Goal: Find specific page/section: Find specific page/section

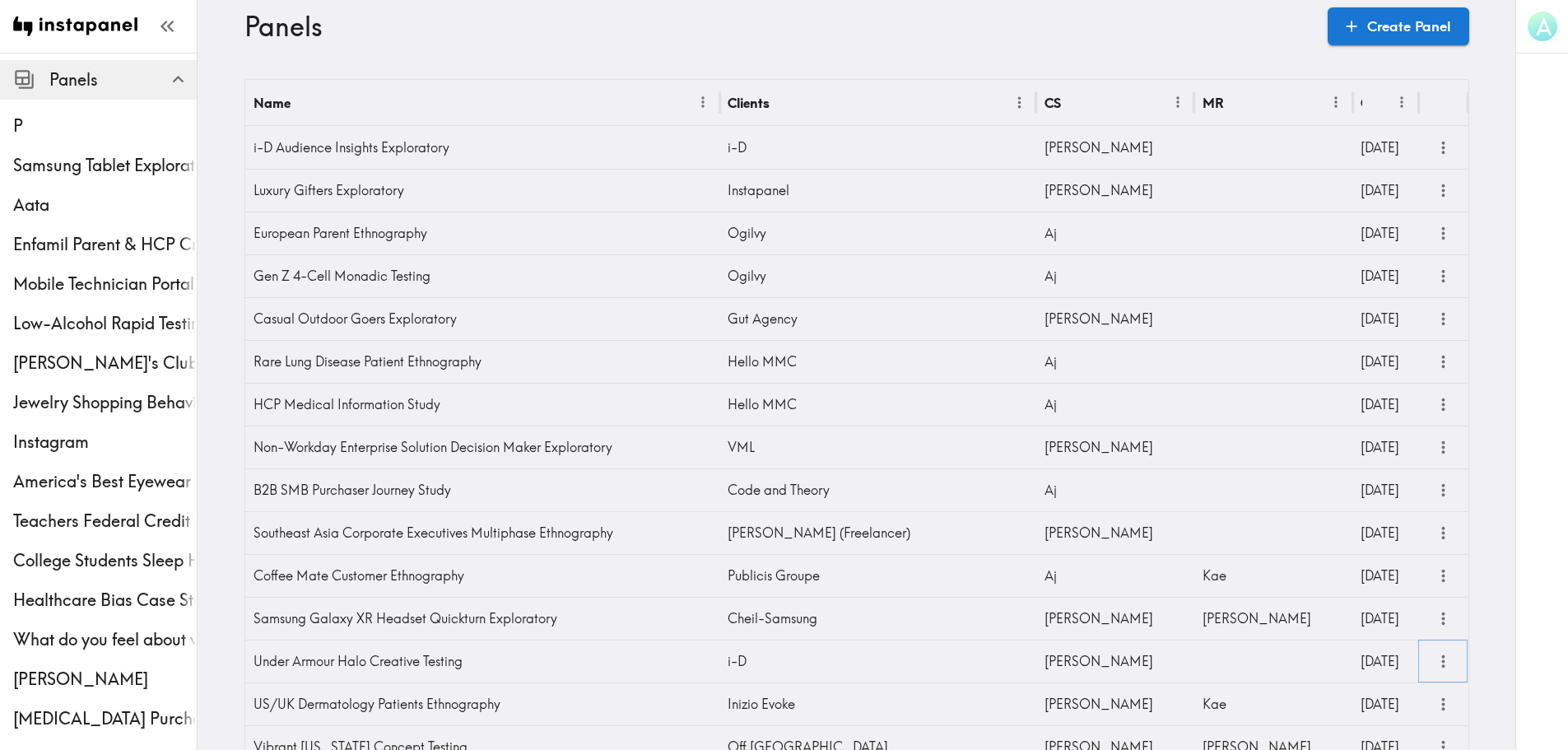
click at [1441, 662] on icon "more" at bounding box center [1443, 661] width 19 height 19
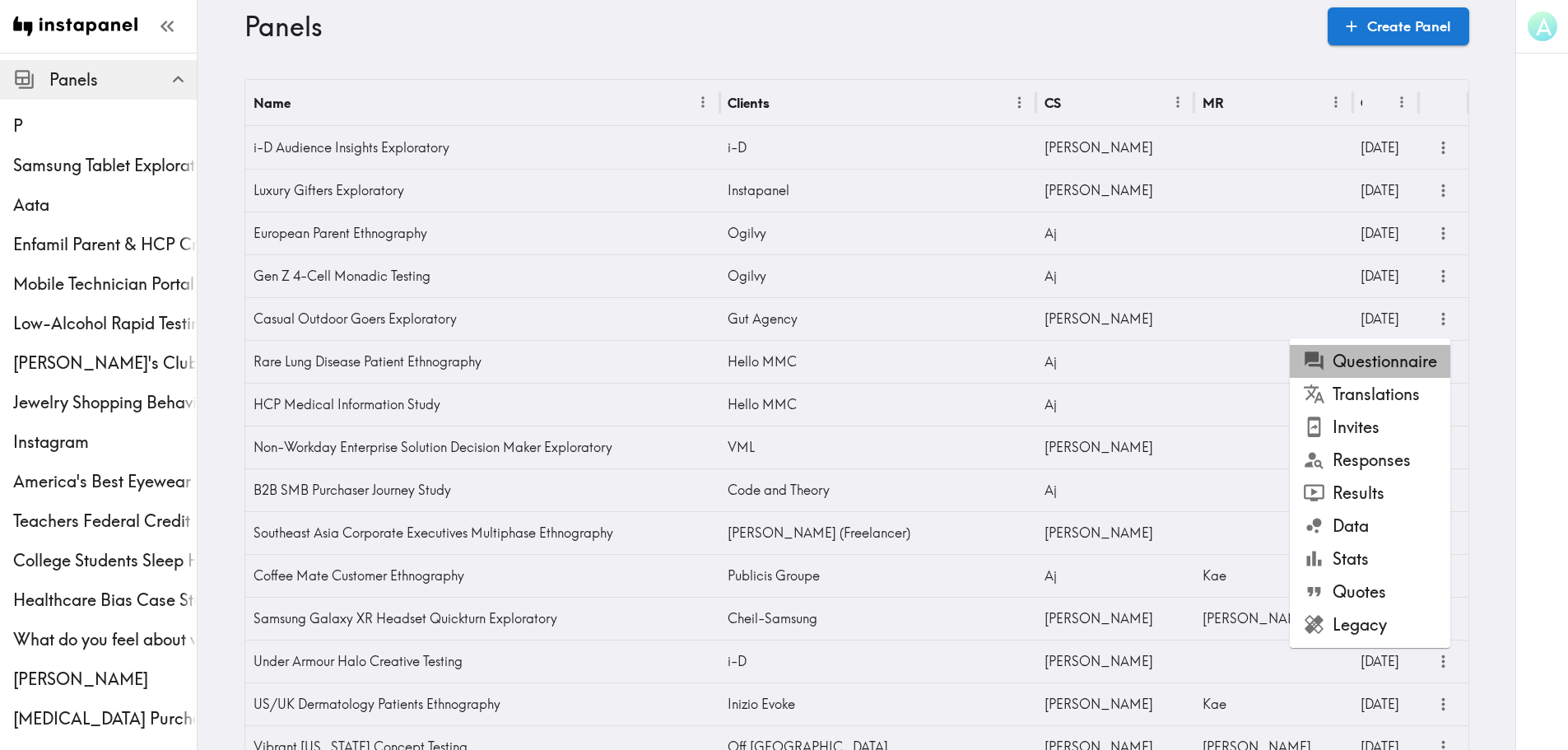
click at [1414, 370] on li "Questionnaire" at bounding box center [1369, 361] width 160 height 33
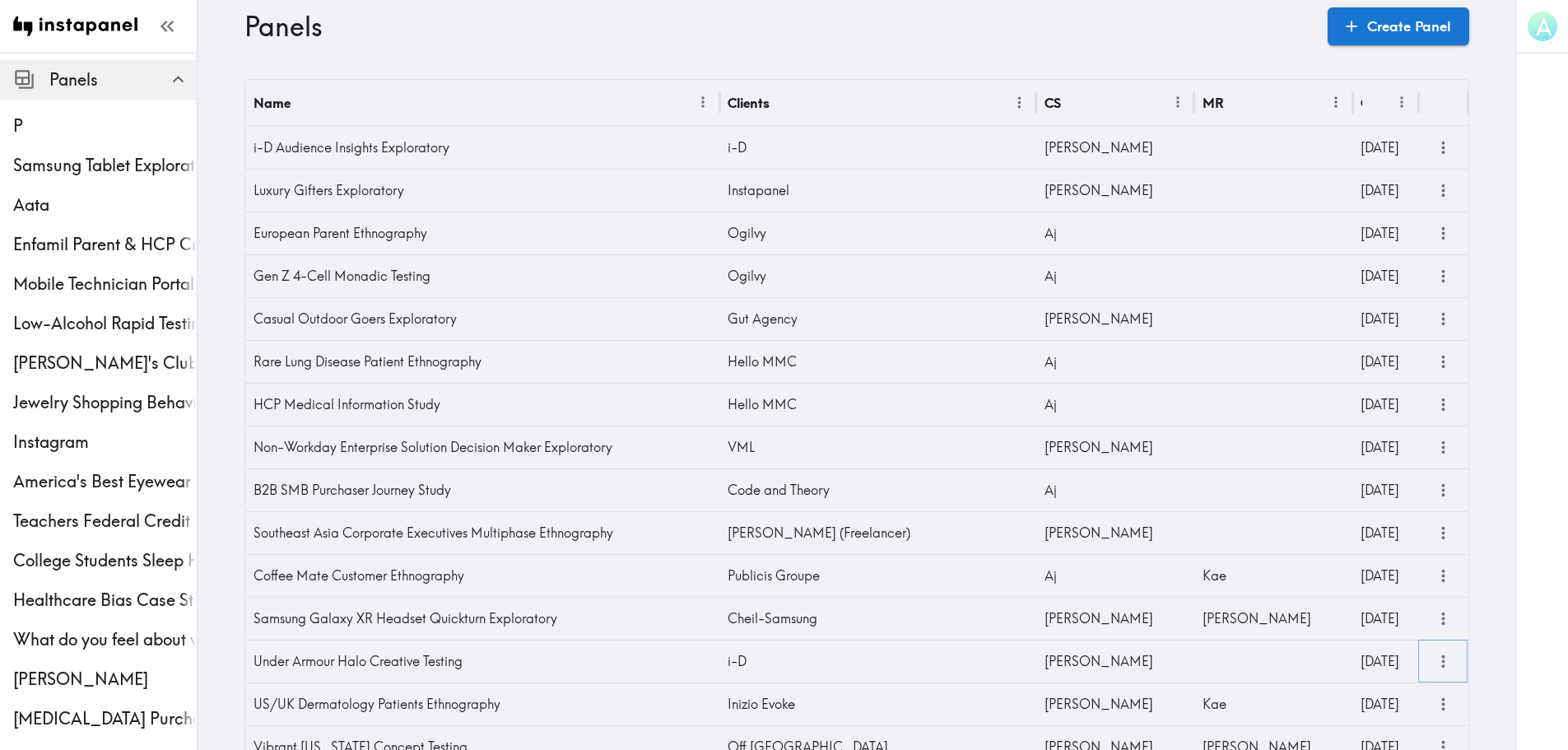
click at [1441, 659] on icon "more" at bounding box center [1443, 661] width 19 height 19
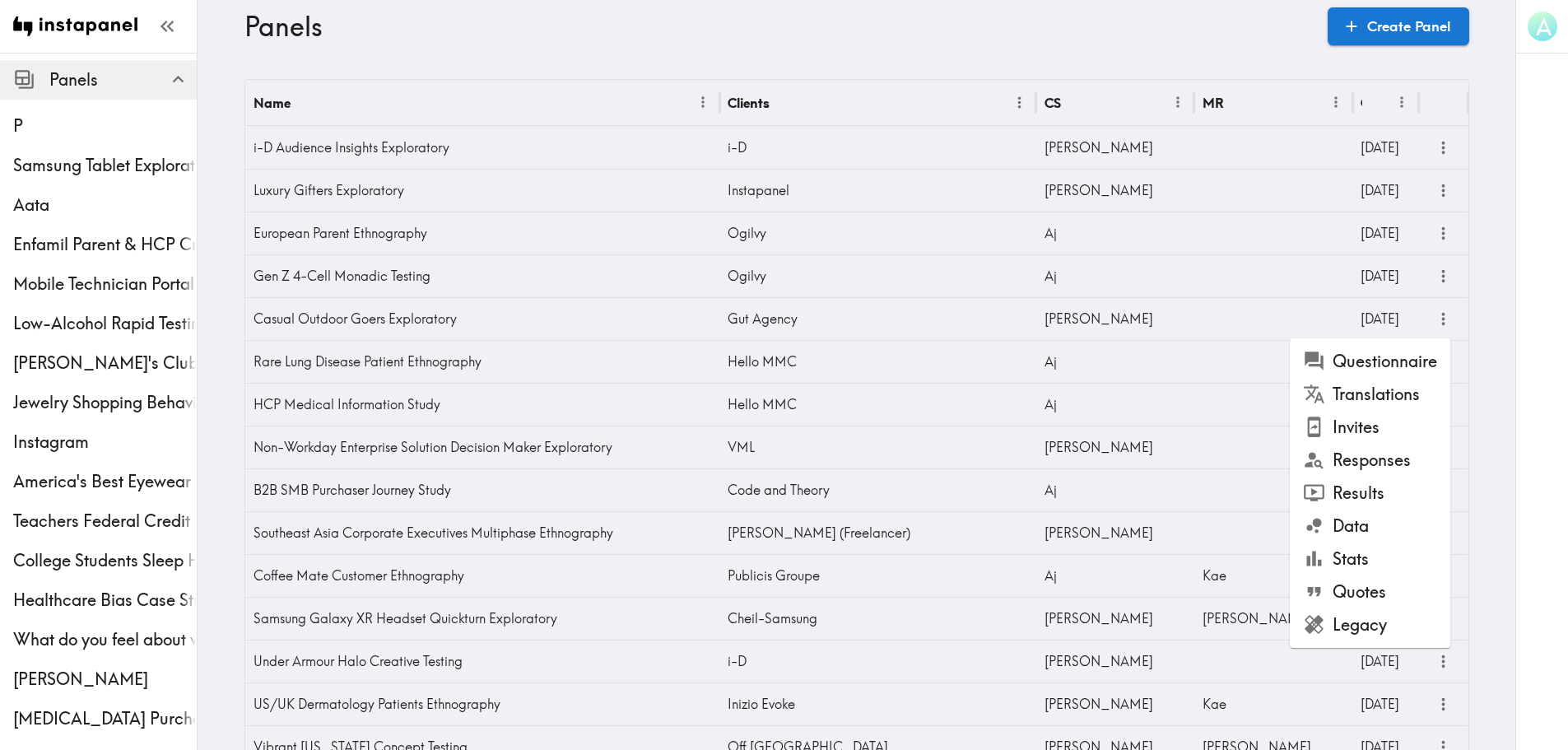
click at [1396, 373] on li "Questionnaire" at bounding box center [1369, 361] width 160 height 33
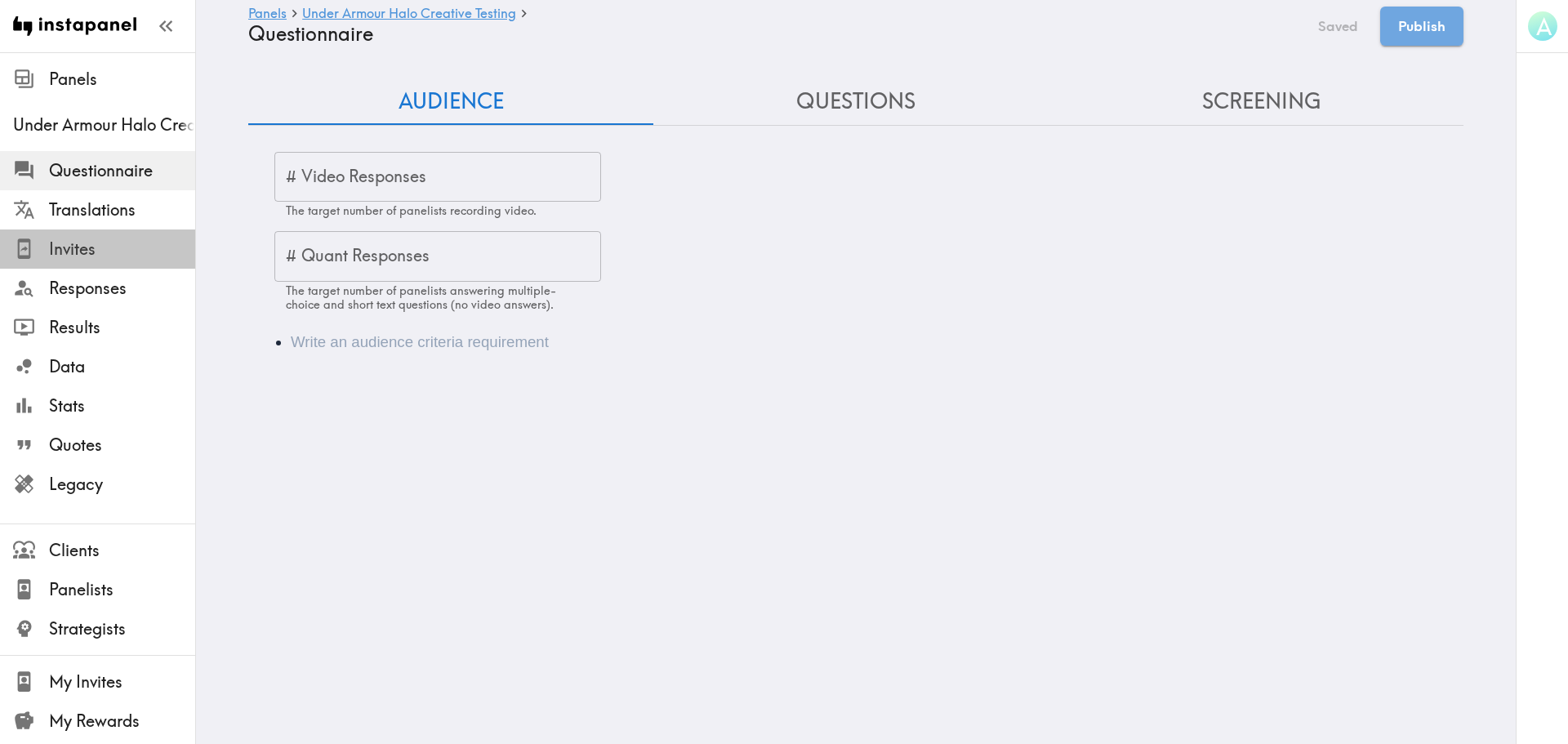
click at [107, 254] on span "Invites" at bounding box center [121, 249] width 146 height 23
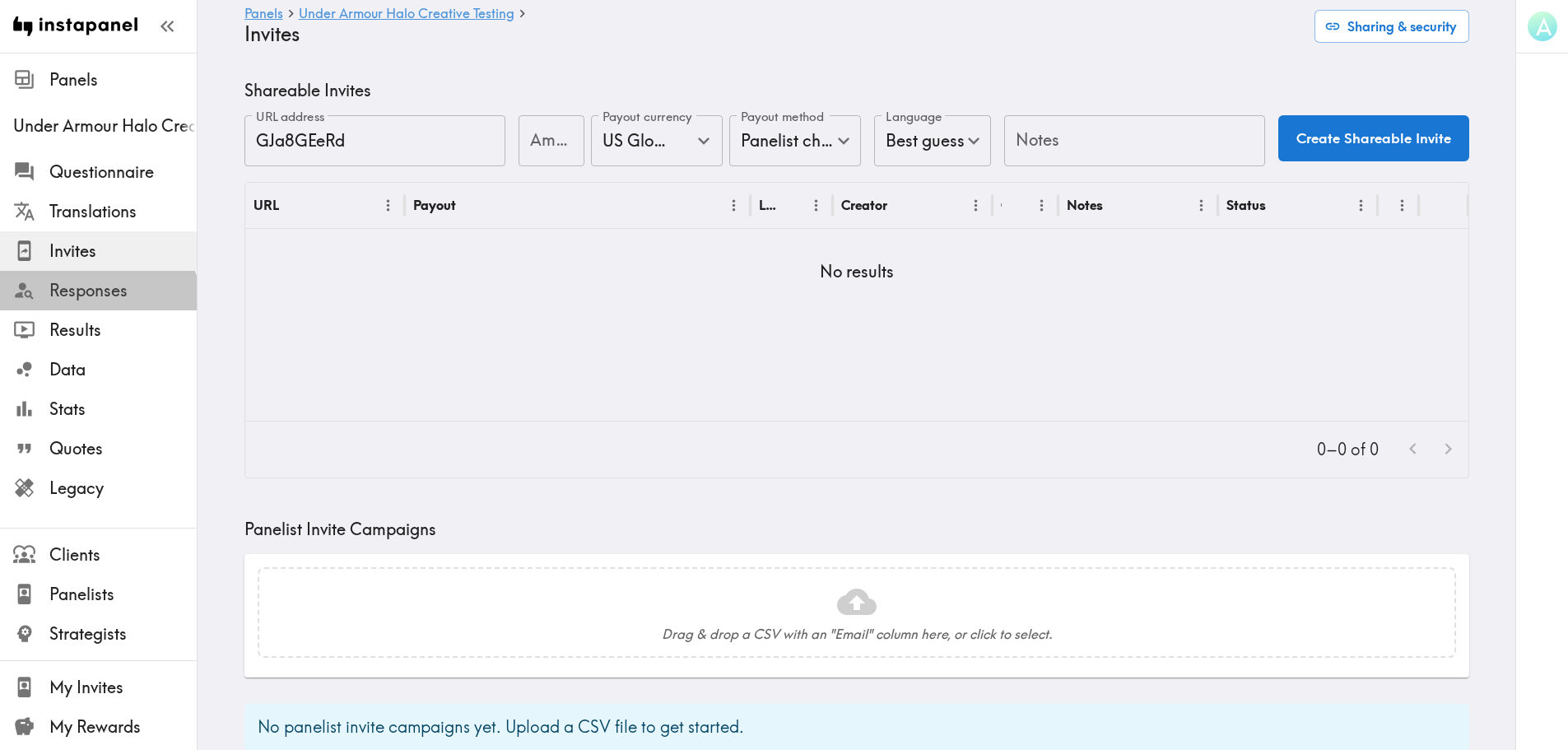
click at [97, 305] on span "Responses" at bounding box center [122, 291] width 147 height 30
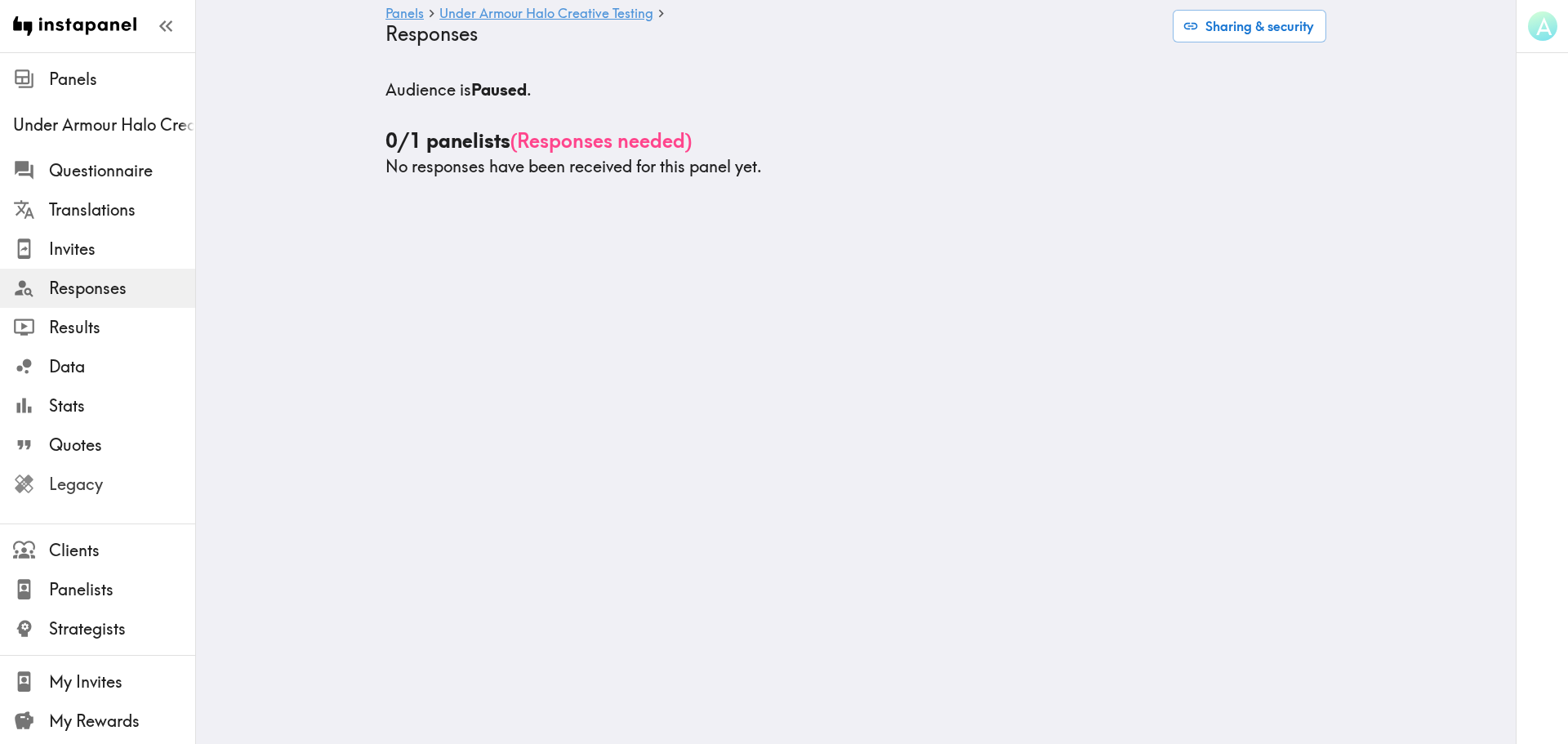
click at [80, 492] on span "Legacy" at bounding box center [121, 484] width 146 height 23
